Goal: Task Accomplishment & Management: Use online tool/utility

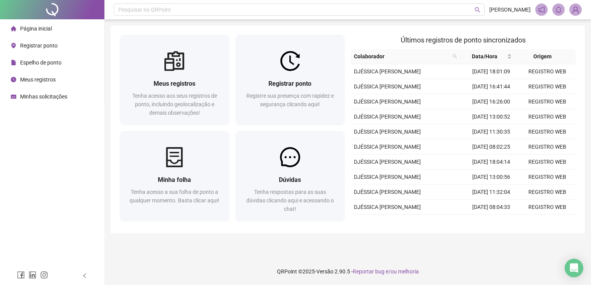
click at [45, 46] on span "Registrar ponto" at bounding box center [39, 46] width 38 height 6
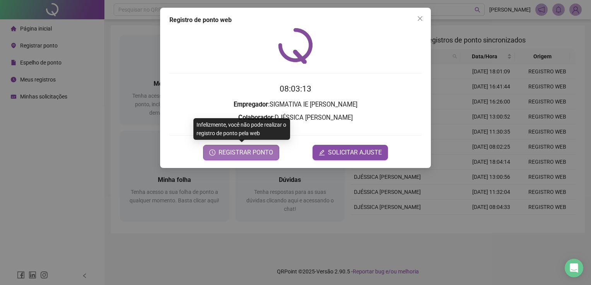
click at [238, 154] on span "REGISTRAR PONTO" at bounding box center [246, 152] width 55 height 9
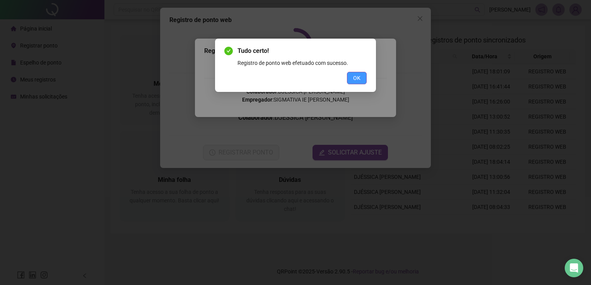
click at [364, 80] on button "OK" at bounding box center [357, 78] width 20 height 12
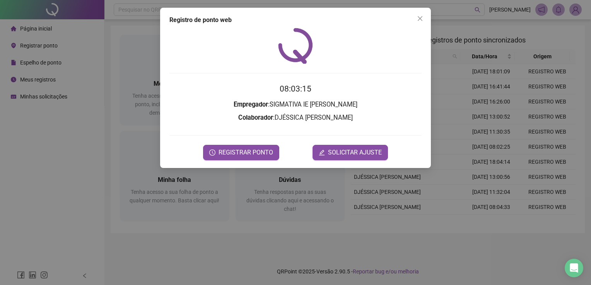
click at [419, 17] on button "Close" at bounding box center [420, 18] width 12 height 12
